Goal: Navigation & Orientation: Find specific page/section

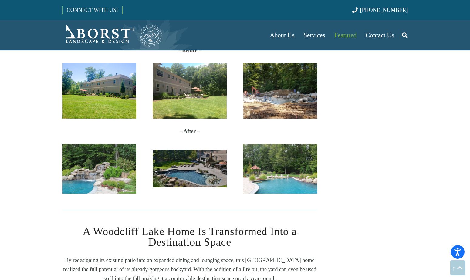
scroll to position [332, 0]
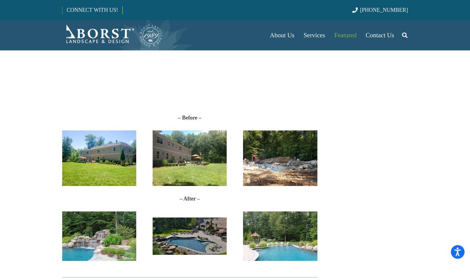
scroll to position [269, 0]
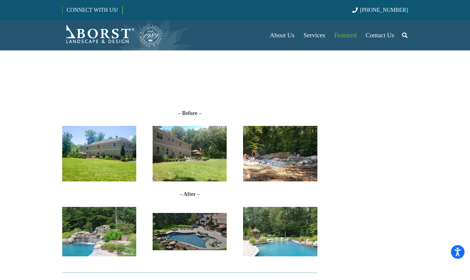
click at [207, 246] on img "2" at bounding box center [190, 232] width 74 height 38
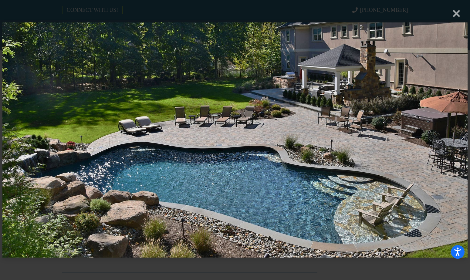
click at [458, 15] on div "× Loading..." at bounding box center [235, 140] width 470 height 280
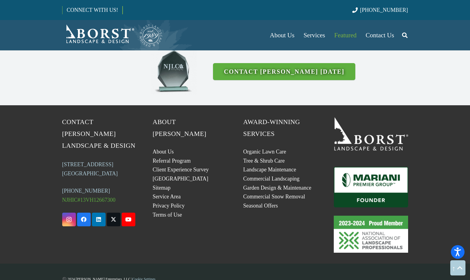
scroll to position [1631, 0]
